Goal: Submit feedback/report problem

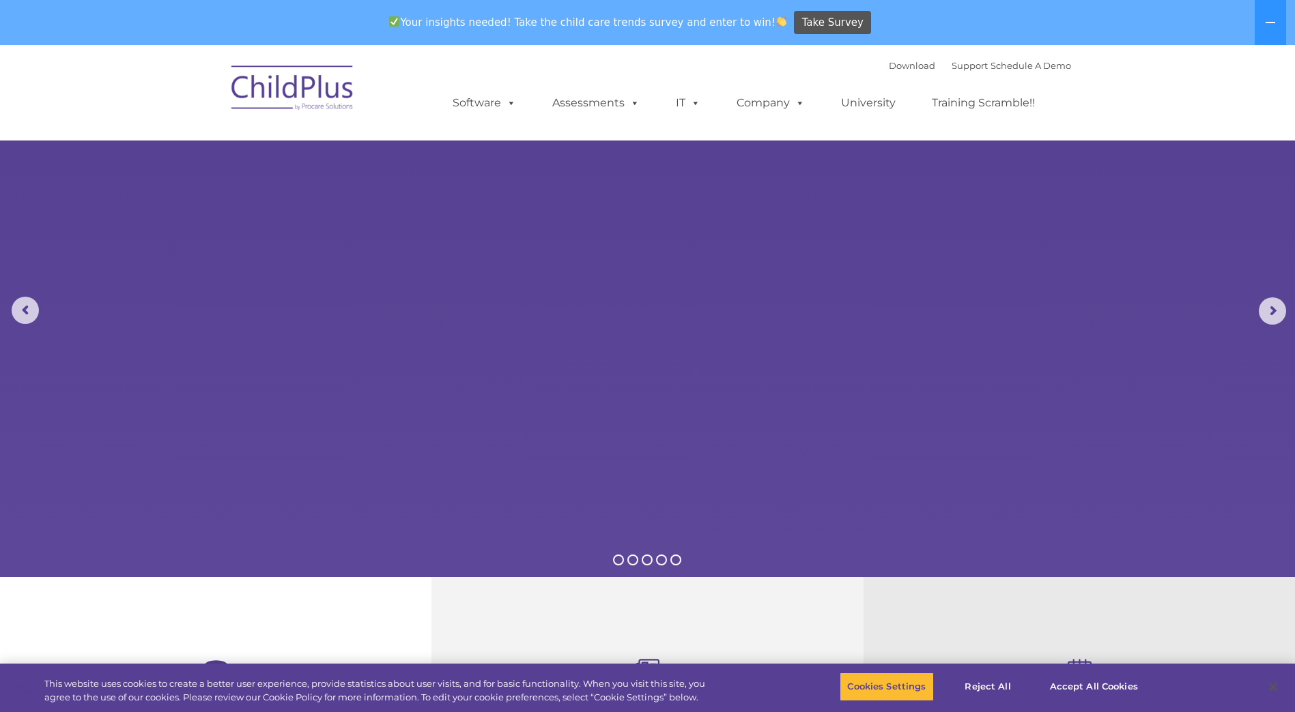
select select "MEDIUM"
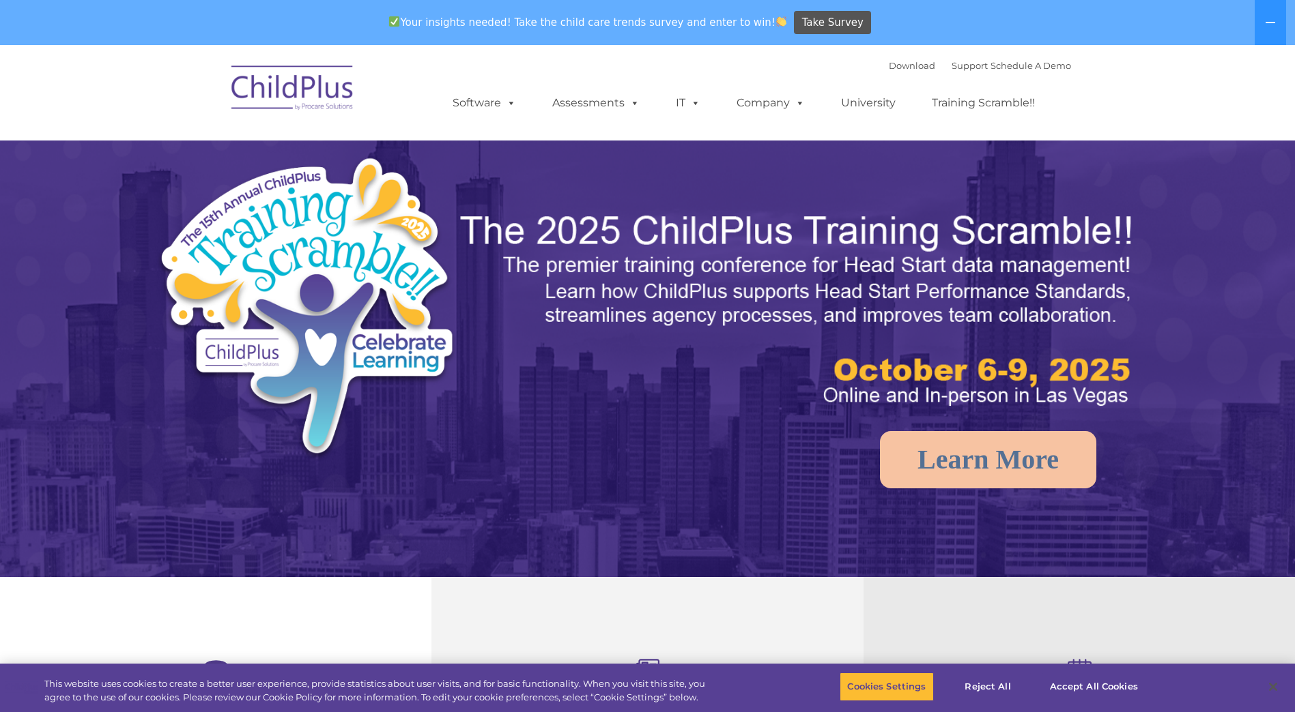
select select "MEDIUM"
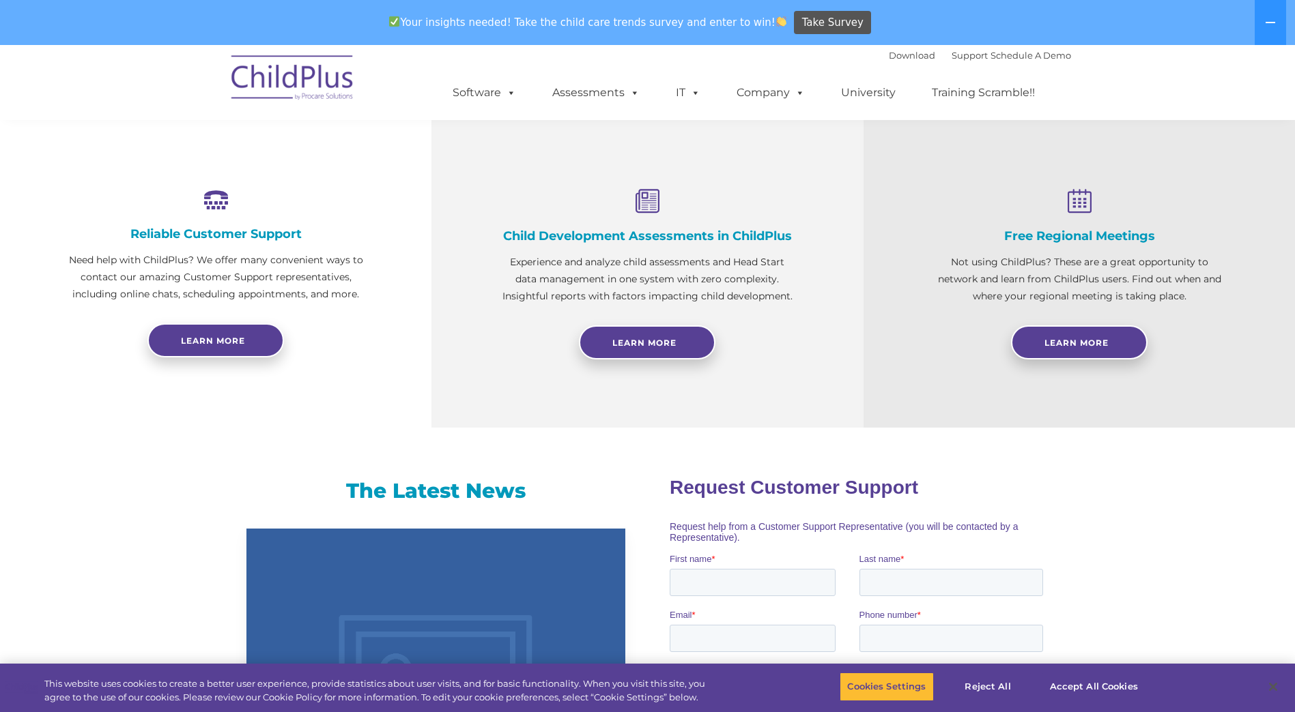
scroll to position [478, 0]
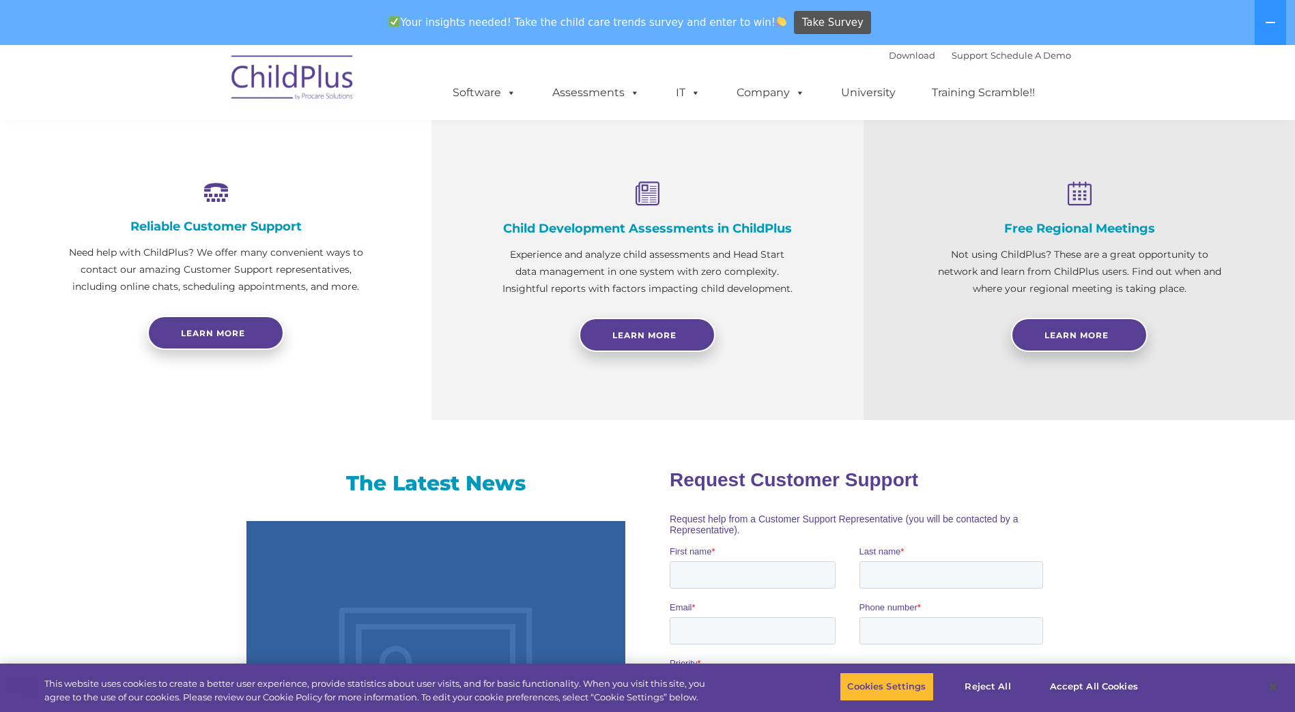
drag, startPoint x: 1516, startPoint y: 942, endPoint x: 1529, endPoint y: 950, distance: 15.3
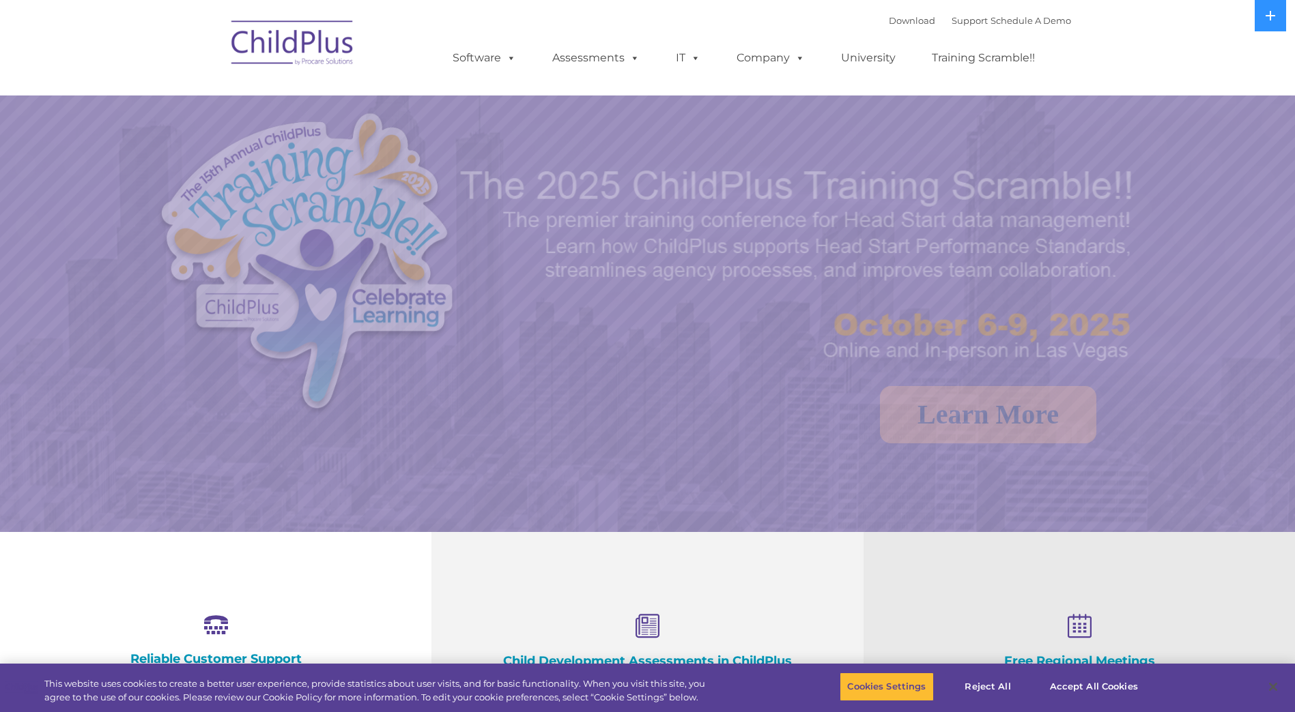
select select "MEDIUM"
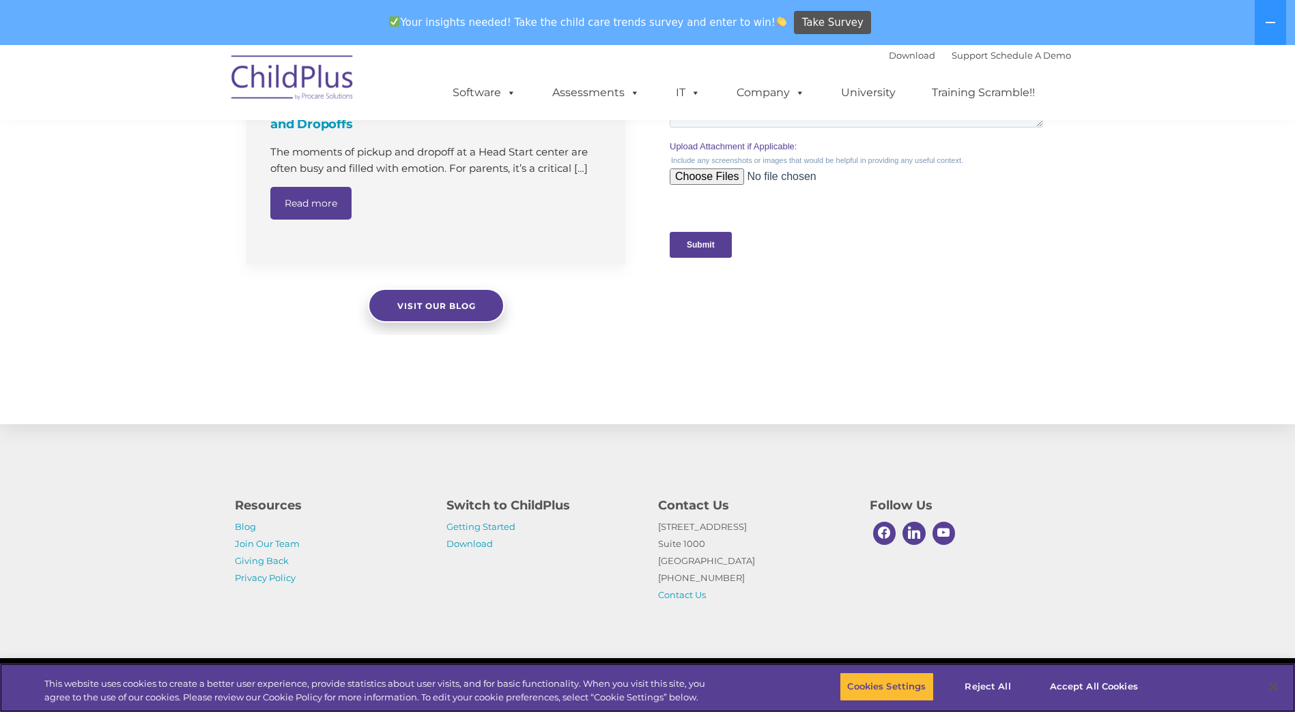
scroll to position [1310, 0]
